Goal: Task Accomplishment & Management: Complete application form

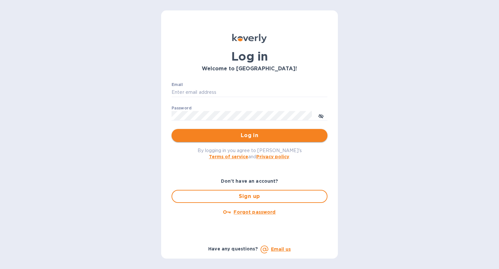
type input "[EMAIL_ADDRESS][DOMAIN_NAME]"
click at [261, 137] on span "Log in" at bounding box center [250, 135] width 146 height 8
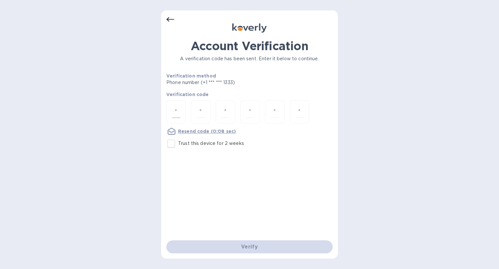
click at [176, 111] on input "number" at bounding box center [176, 112] width 8 height 12
type input "9"
type input "5"
type input "7"
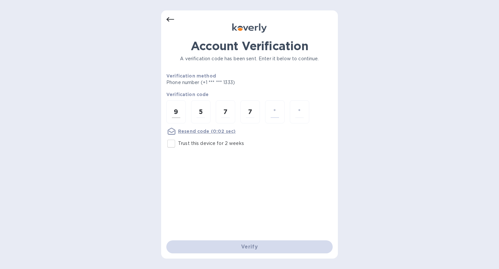
type input "7"
type input "5"
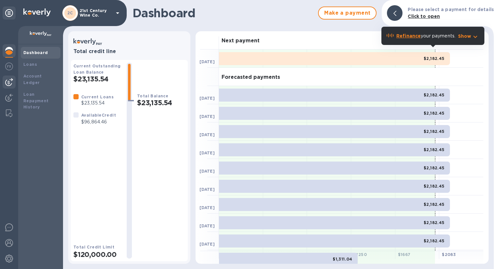
click at [9, 80] on img at bounding box center [9, 82] width 8 height 8
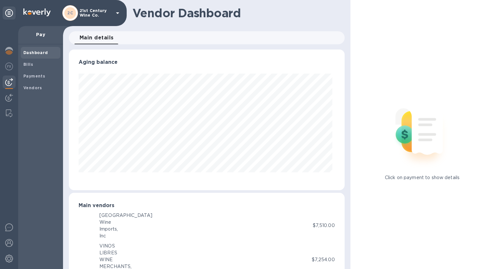
scroll to position [140, 273]
click at [33, 63] on span "Bills" at bounding box center [40, 64] width 34 height 7
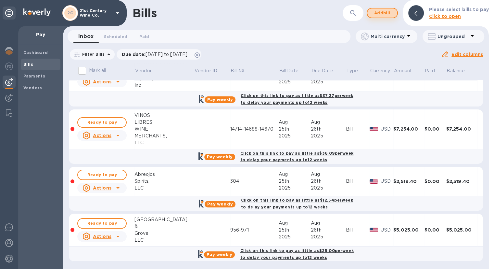
click at [380, 11] on span "Add bill" at bounding box center [383, 13] width 20 height 8
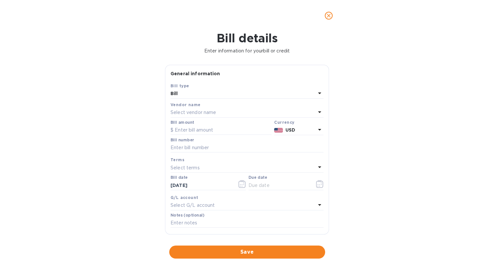
click at [203, 112] on p "Select vendor name" at bounding box center [194, 112] width 46 height 7
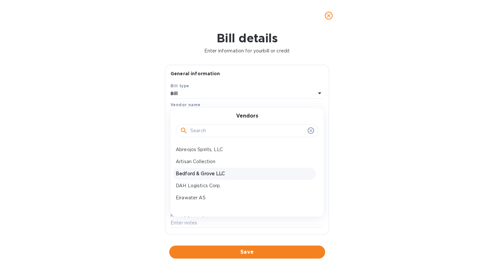
scroll to position [33, 0]
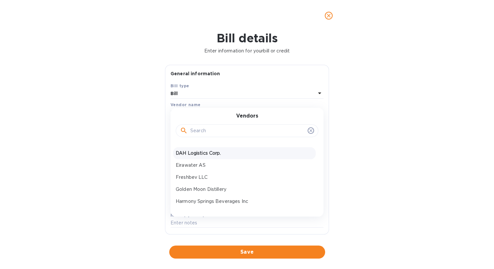
click at [205, 151] on p "DAH Logistics Corp." at bounding box center [245, 153] width 138 height 7
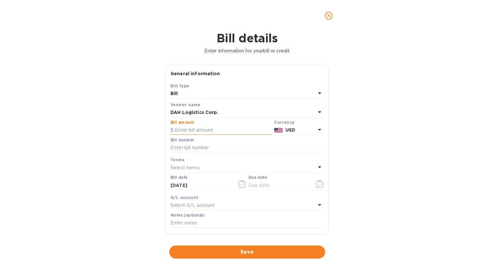
click at [196, 128] on input "text" at bounding box center [221, 130] width 101 height 10
type input "644"
click at [193, 150] on input "text" at bounding box center [247, 148] width 153 height 10
type input "2134"
click at [318, 184] on icon "button" at bounding box center [318, 184] width 1 height 1
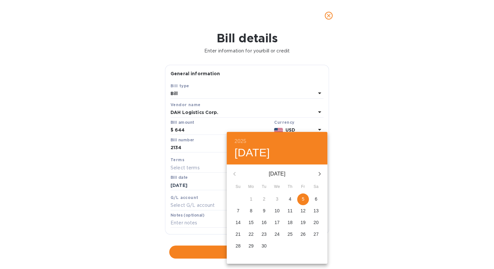
click at [302, 198] on span "5" at bounding box center [303, 198] width 12 height 7
type input "09/05/2025"
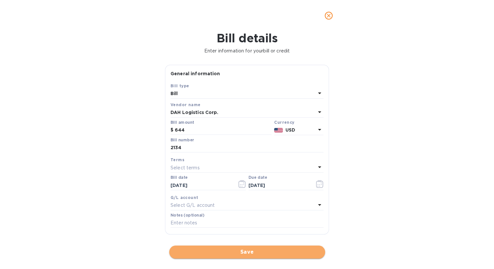
click at [222, 247] on button "Save" at bounding box center [247, 251] width 156 height 13
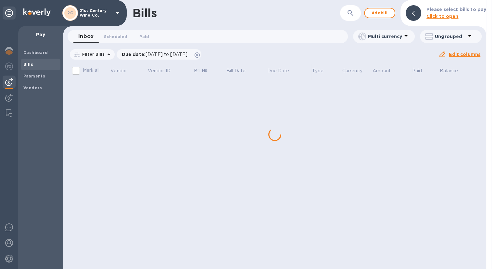
scroll to position [0, 0]
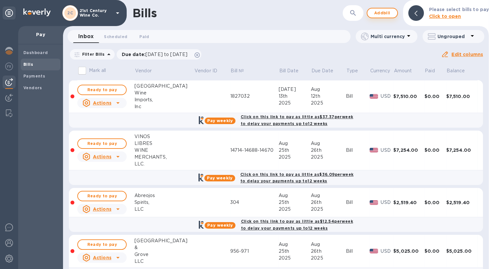
click at [386, 12] on span "Add bill" at bounding box center [383, 13] width 20 height 8
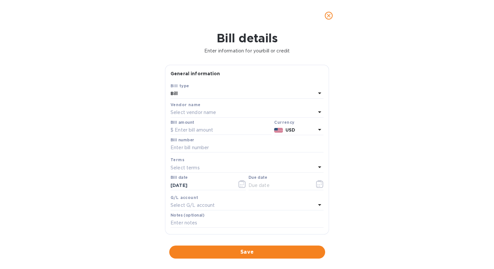
click at [208, 112] on p "Select vendor name" at bounding box center [194, 112] width 46 height 7
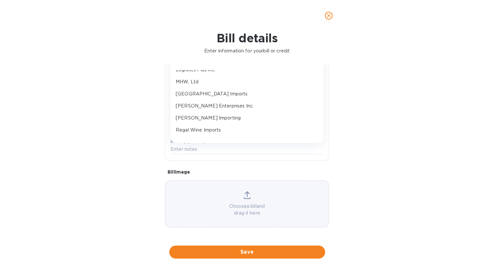
scroll to position [130, 0]
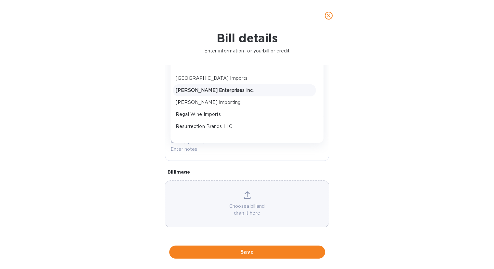
click at [204, 90] on p "Poulin Enterprises Inc." at bounding box center [245, 90] width 138 height 7
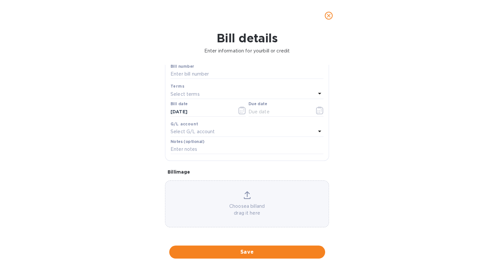
click at [194, 130] on p "Select G/L account" at bounding box center [193, 131] width 44 height 7
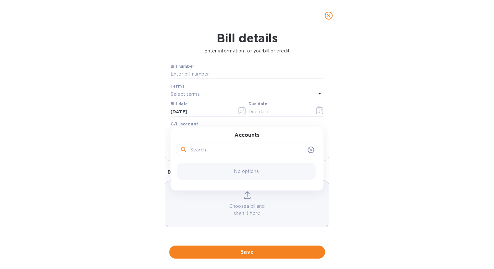
click at [240, 89] on div "Select terms" at bounding box center [243, 93] width 145 height 9
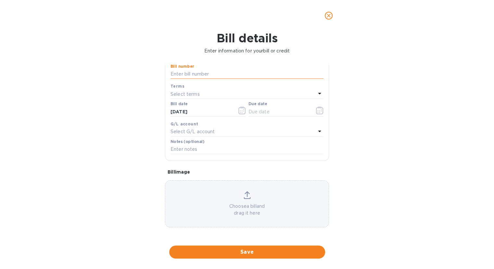
click at [227, 72] on input "text" at bounding box center [247, 74] width 153 height 10
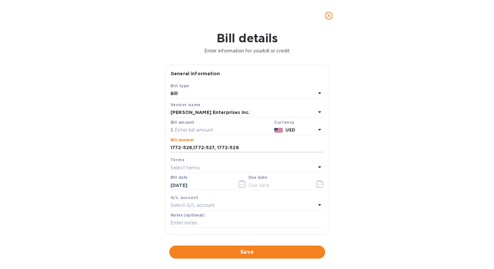
scroll to position [0, 0]
type input "1772-526,1772-527, 1772-528"
click at [238, 128] on input "text" at bounding box center [221, 130] width 101 height 10
click at [202, 131] on input "text" at bounding box center [221, 130] width 101 height 10
type input "528.45"
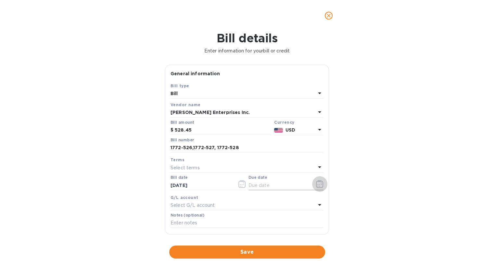
click at [320, 184] on icon "button" at bounding box center [319, 184] width 7 height 8
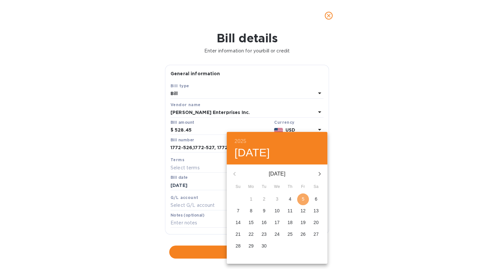
click at [304, 197] on p "5" at bounding box center [303, 198] width 3 height 7
type input "09/05/2025"
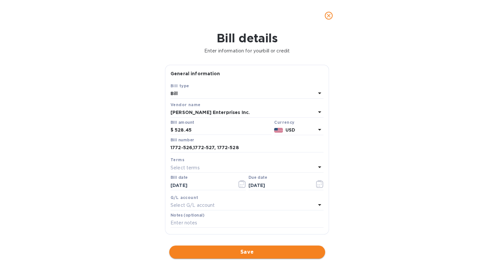
click at [235, 249] on span "Save" at bounding box center [248, 252] width 146 height 8
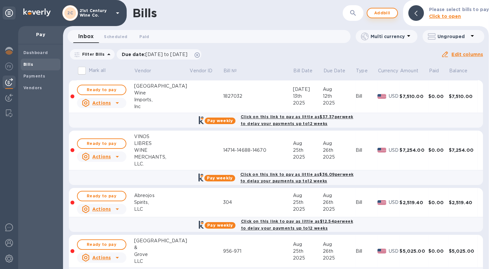
click at [390, 15] on span "Add bill" at bounding box center [383, 13] width 20 height 8
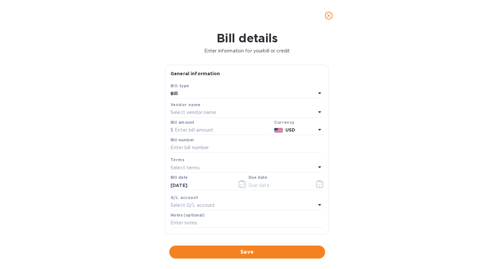
click at [207, 108] on div "Select vendor name" at bounding box center [243, 112] width 145 height 9
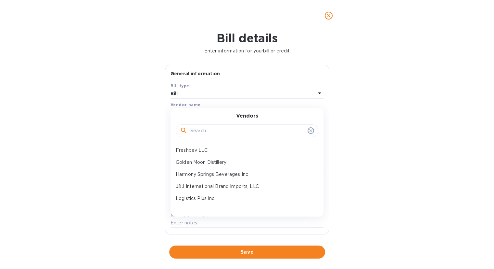
scroll to position [65, 0]
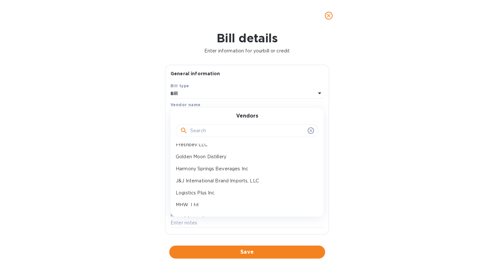
click at [206, 191] on p "Logistics Plus Inc." at bounding box center [245, 192] width 138 height 7
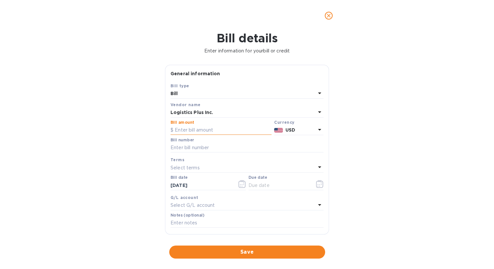
click at [200, 128] on input "text" at bounding box center [221, 130] width 101 height 10
type input "335.5"
click at [199, 147] on input "text" at bounding box center [247, 148] width 153 height 10
type input "LPA1739186V"
click at [316, 184] on icon "button" at bounding box center [319, 184] width 7 height 8
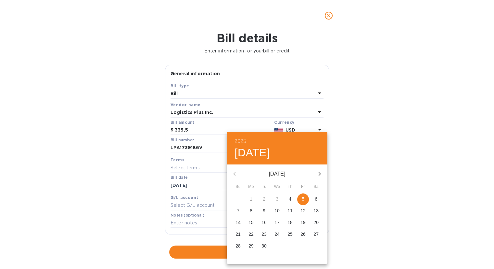
click at [302, 200] on p "5" at bounding box center [303, 198] width 3 height 7
type input "09/05/2025"
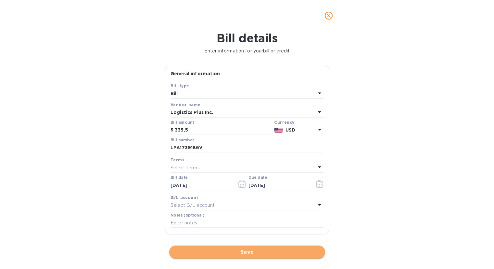
click at [260, 251] on span "Save" at bounding box center [248, 252] width 146 height 8
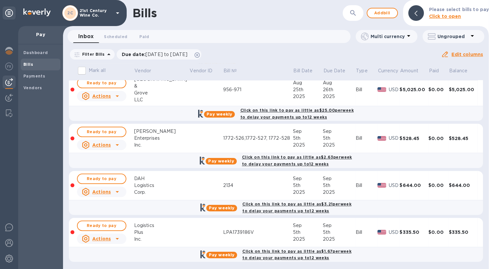
scroll to position [0, 0]
click at [105, 225] on span "Ready to pay" at bounding box center [102, 225] width 38 height 8
click at [107, 222] on span "Ready to pay" at bounding box center [102, 225] width 38 height 8
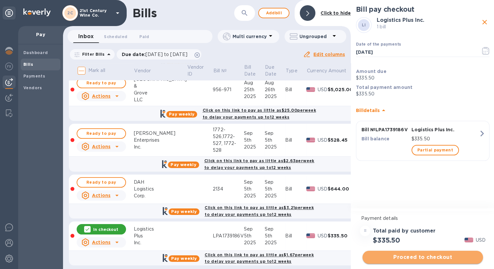
click at [382, 253] on span "Proceed to checkout" at bounding box center [423, 257] width 110 height 8
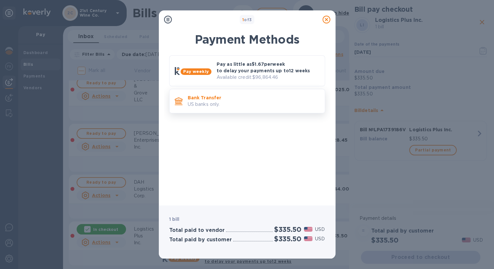
click at [243, 103] on p "US banks only." at bounding box center [254, 104] width 132 height 7
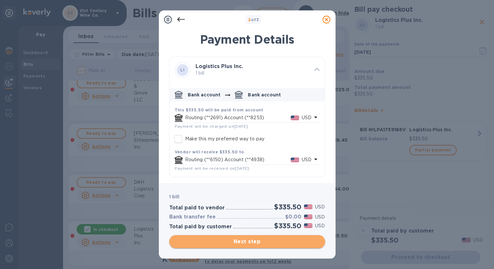
click at [273, 239] on span "Next step" at bounding box center [248, 241] width 146 height 8
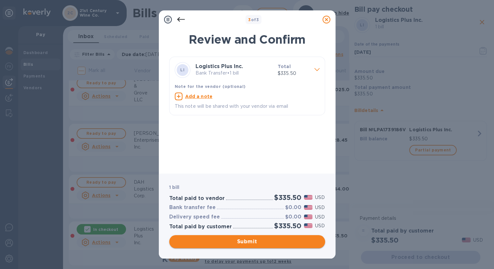
click at [273, 239] on span "Submit" at bounding box center [248, 241] width 146 height 8
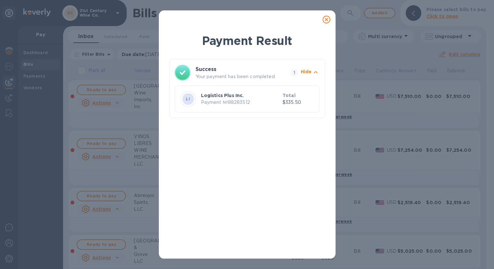
click at [327, 19] on icon at bounding box center [327, 20] width 8 height 8
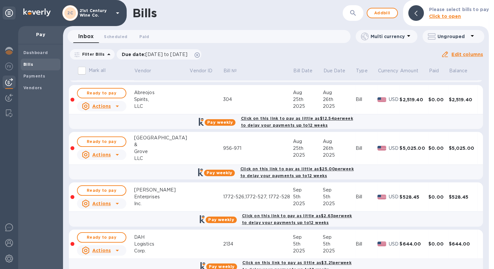
scroll to position [114, 0]
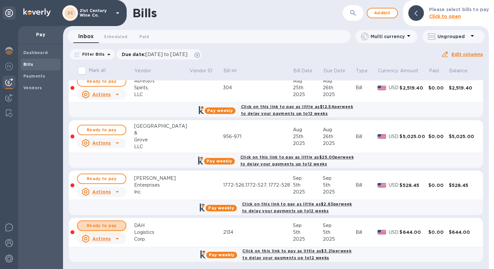
click at [113, 222] on span "Ready to pay" at bounding box center [102, 225] width 38 height 8
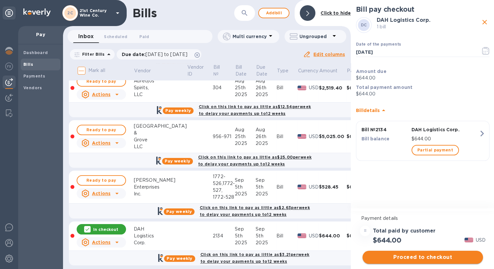
click at [409, 255] on span "Proceed to checkout" at bounding box center [423, 257] width 110 height 8
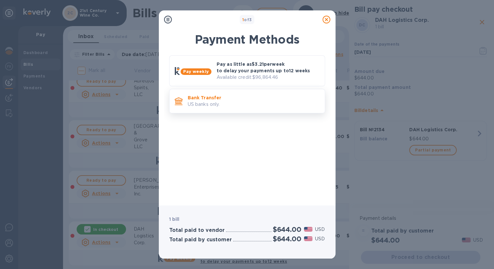
click at [223, 100] on p "Bank Transfer" at bounding box center [254, 97] width 132 height 7
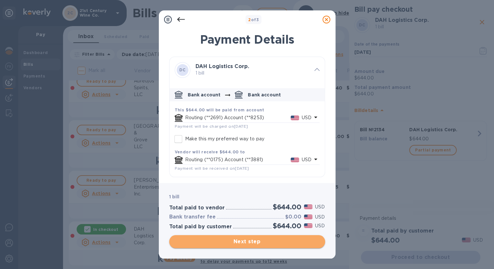
click at [255, 242] on span "Next step" at bounding box center [248, 241] width 146 height 8
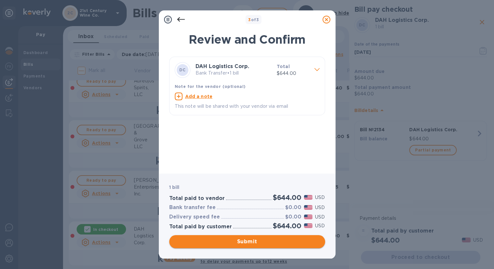
click at [255, 242] on span "Submit" at bounding box center [248, 241] width 146 height 8
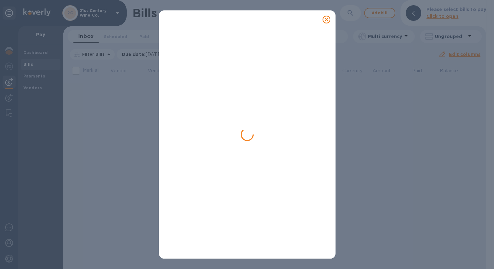
scroll to position [0, 0]
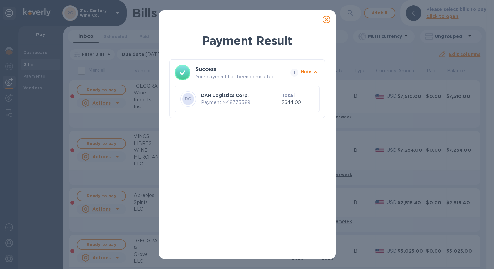
click at [326, 20] on icon at bounding box center [327, 20] width 8 height 8
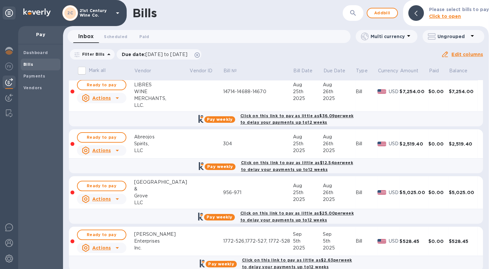
scroll to position [68, 0]
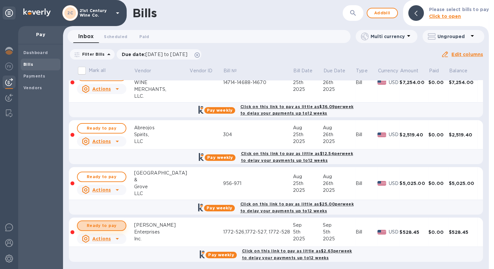
click at [108, 223] on span "Ready to pay" at bounding box center [102, 225] width 38 height 8
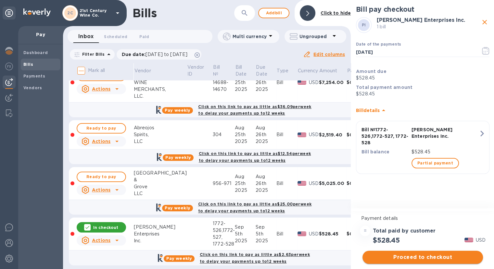
click at [389, 256] on span "Proceed to checkout" at bounding box center [423, 257] width 110 height 8
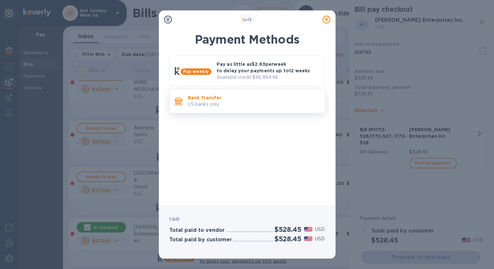
click at [240, 98] on p "Bank Transfer" at bounding box center [254, 97] width 132 height 7
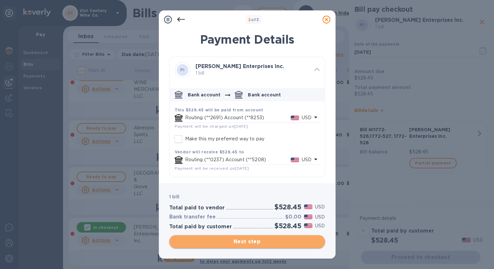
click at [248, 242] on span "Next step" at bounding box center [248, 241] width 146 height 8
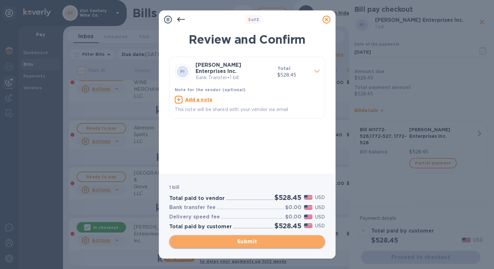
click at [248, 242] on span "Submit" at bounding box center [248, 241] width 146 height 8
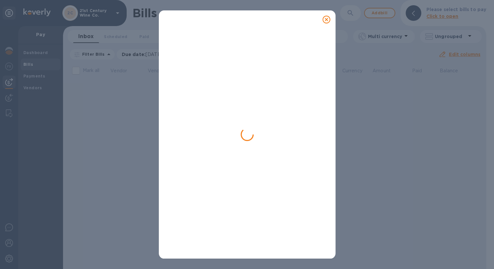
scroll to position [0, 0]
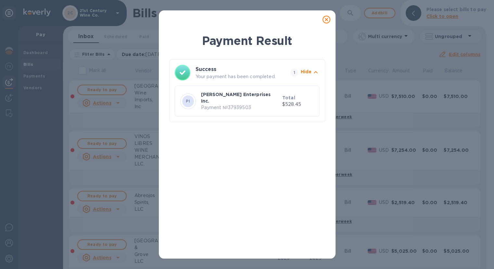
click at [326, 21] on icon at bounding box center [327, 20] width 8 height 8
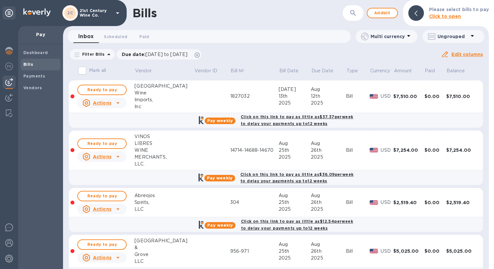
scroll to position [21, 0]
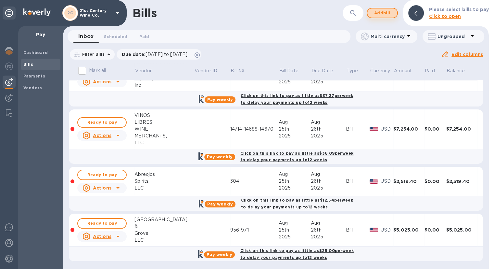
click at [387, 11] on span "Add bill" at bounding box center [383, 13] width 20 height 8
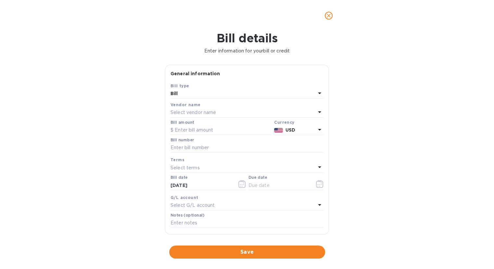
click at [204, 110] on p "Select vendor name" at bounding box center [194, 112] width 46 height 7
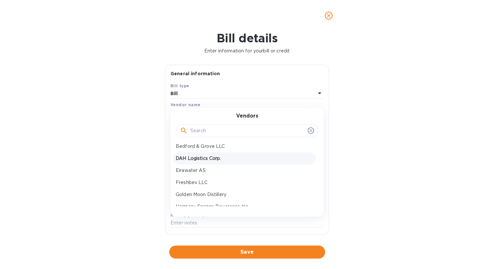
scroll to position [65, 0]
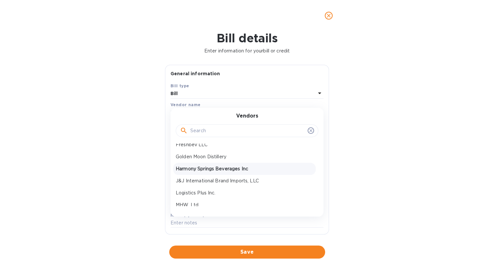
click at [204, 165] on p "Harmony Springs Beverages Inc" at bounding box center [245, 168] width 138 height 7
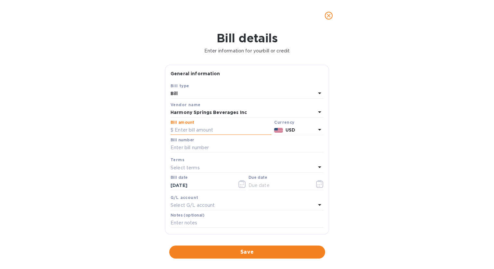
click at [194, 130] on input "text" at bounding box center [221, 130] width 101 height 10
type input "1,520"
click at [198, 149] on input "text" at bounding box center [247, 148] width 153 height 10
type input "250305"
click at [317, 185] on icon "button" at bounding box center [319, 184] width 7 height 8
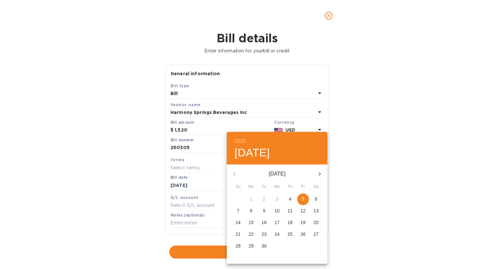
click at [303, 198] on p "5" at bounding box center [303, 198] width 3 height 7
type input "09/05/2025"
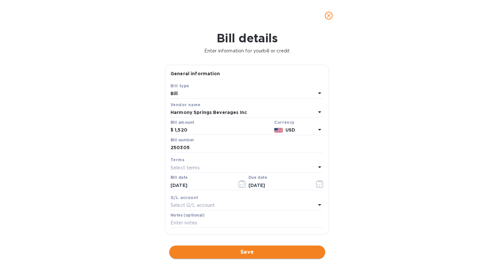
click at [248, 250] on span "Save" at bounding box center [248, 252] width 146 height 8
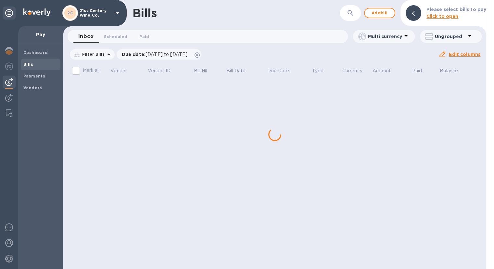
scroll to position [0, 0]
